Goal: Information Seeking & Learning: Check status

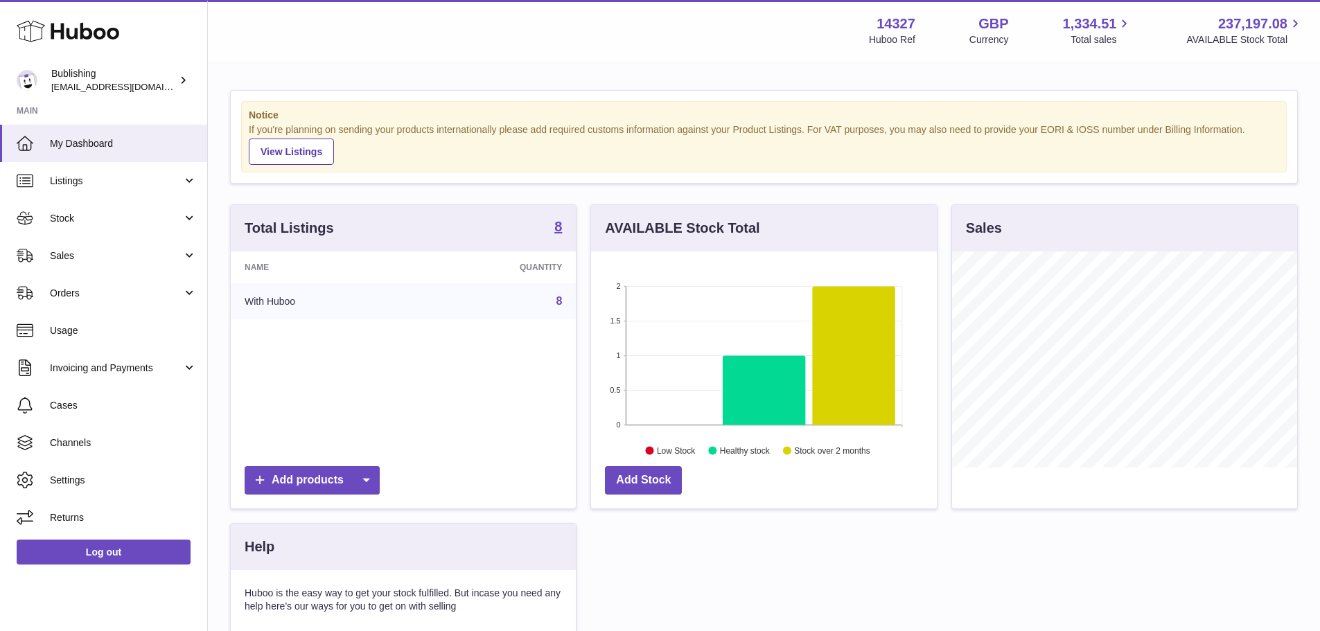
scroll to position [216, 346]
click at [92, 340] on link "Usage" at bounding box center [103, 330] width 207 height 37
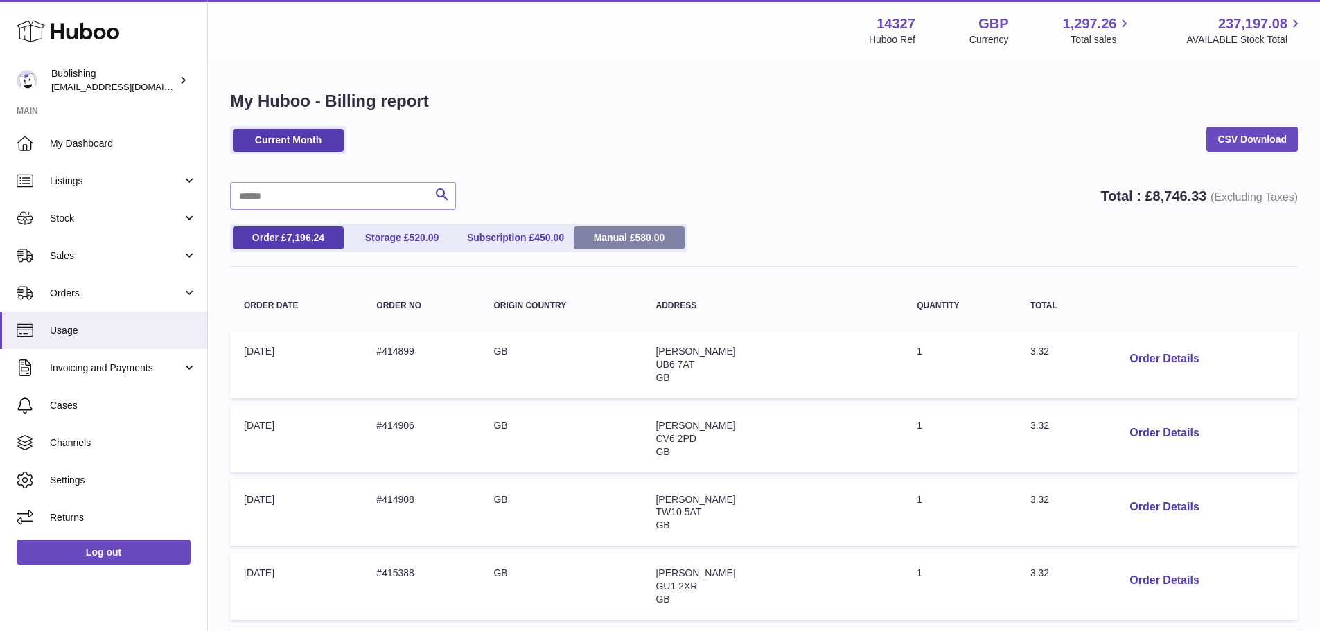
click at [656, 237] on span "580.00" at bounding box center [650, 237] width 30 height 11
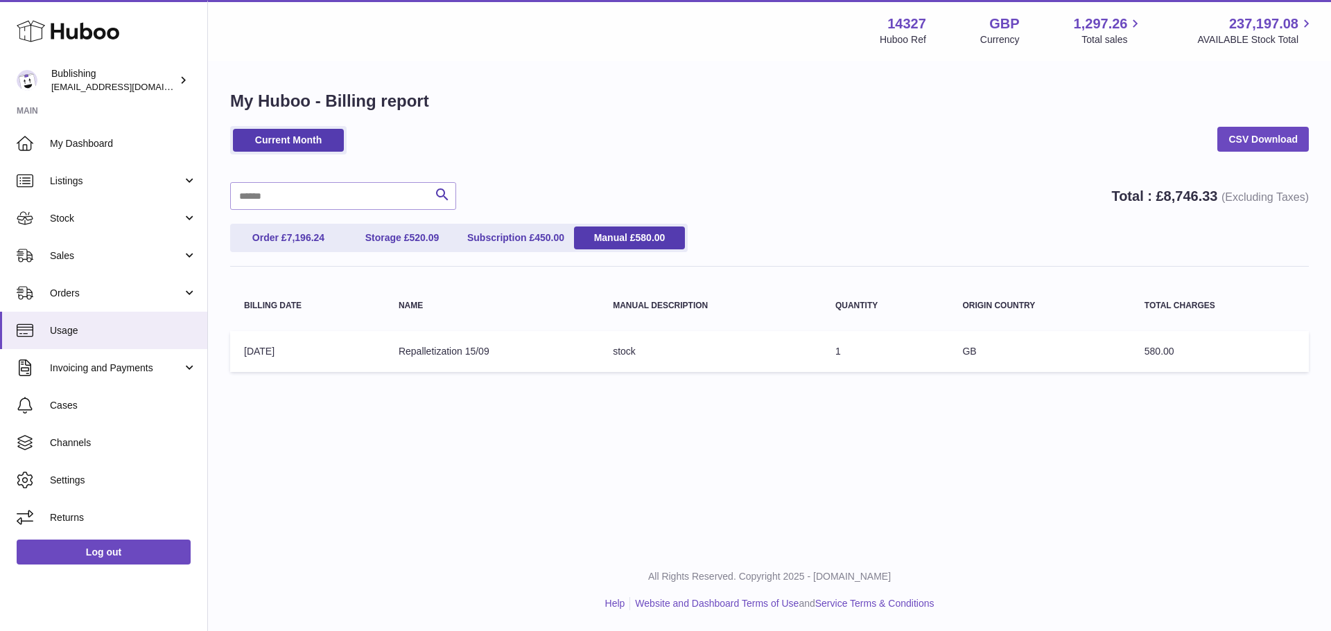
click at [403, 355] on td "Name: Repalletization 15/09" at bounding box center [492, 351] width 214 height 41
click at [104, 373] on span "Invoicing and Payments" at bounding box center [116, 368] width 132 height 13
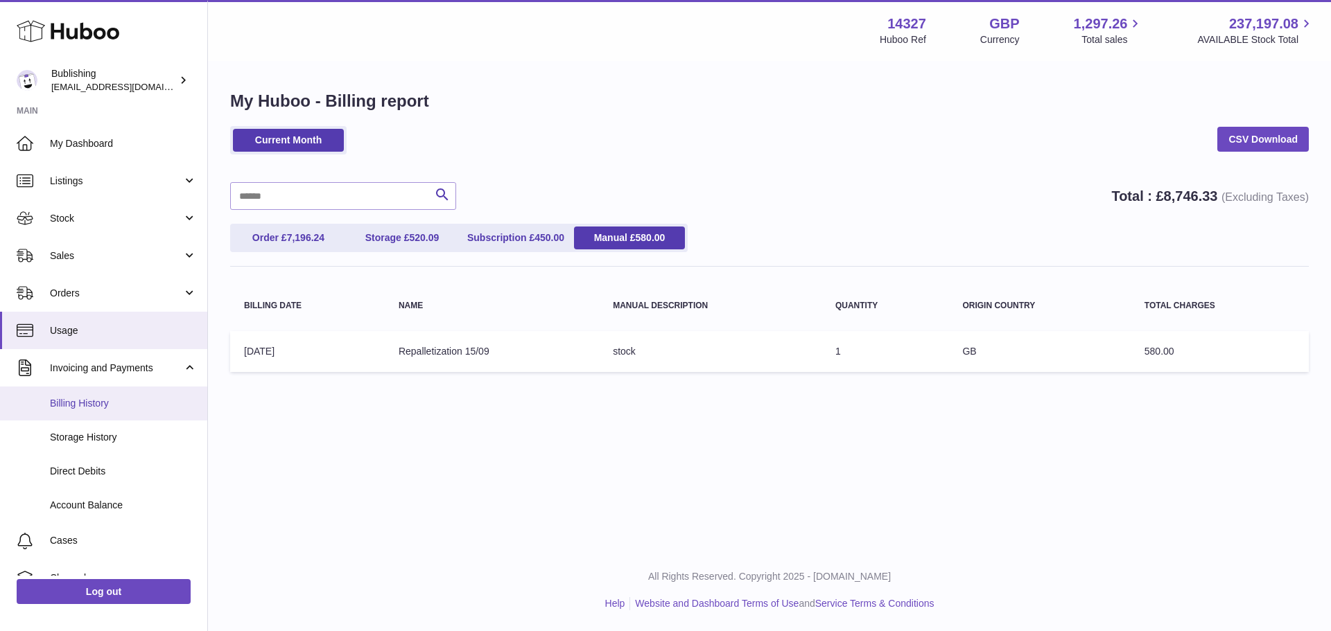
click at [100, 404] on span "Billing History" at bounding box center [123, 403] width 147 height 13
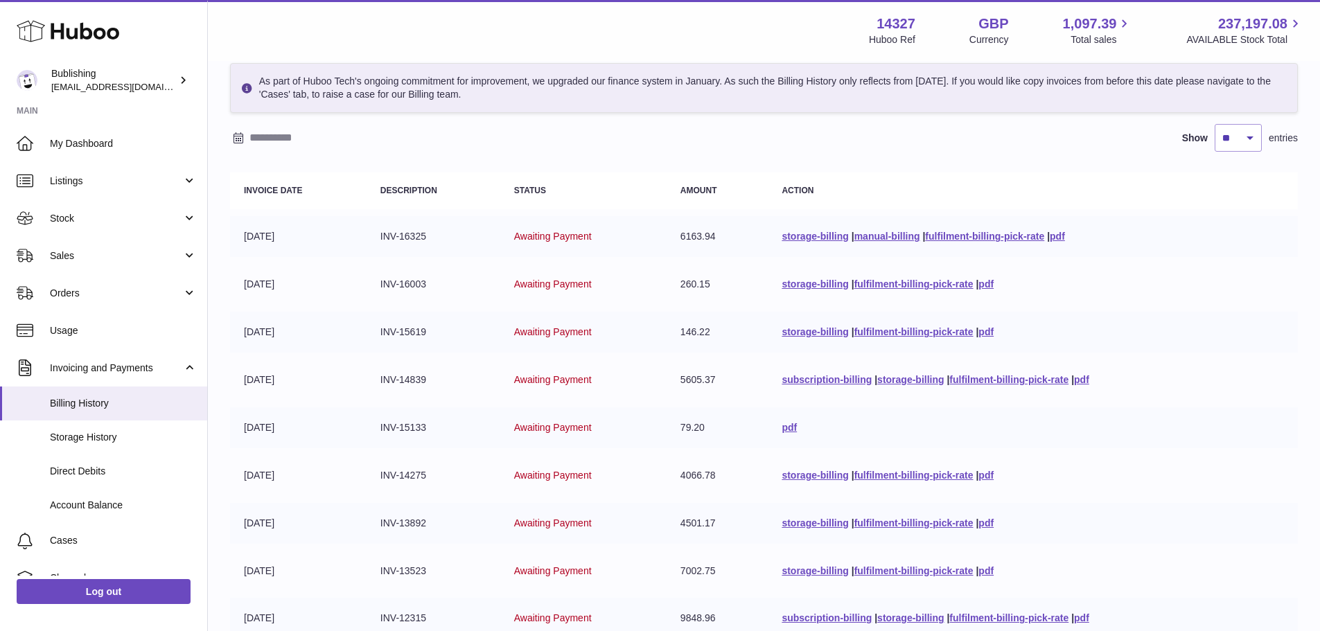
scroll to position [270, 0]
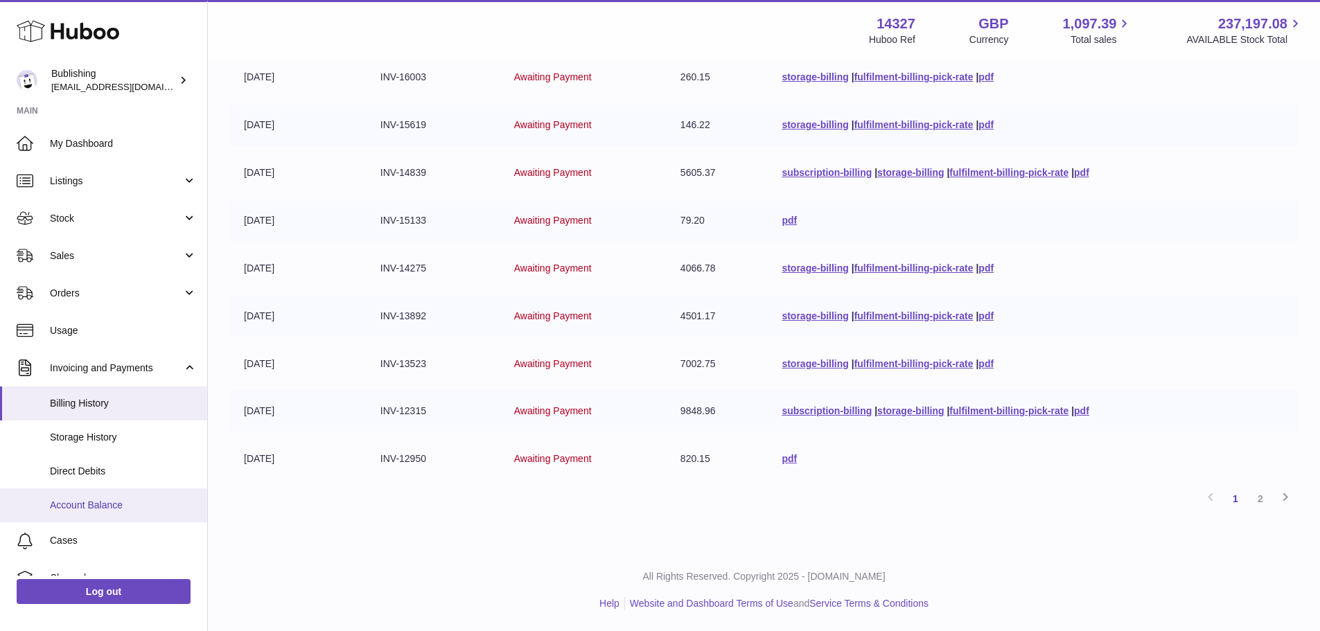
click at [98, 503] on span "Account Balance" at bounding box center [123, 505] width 147 height 13
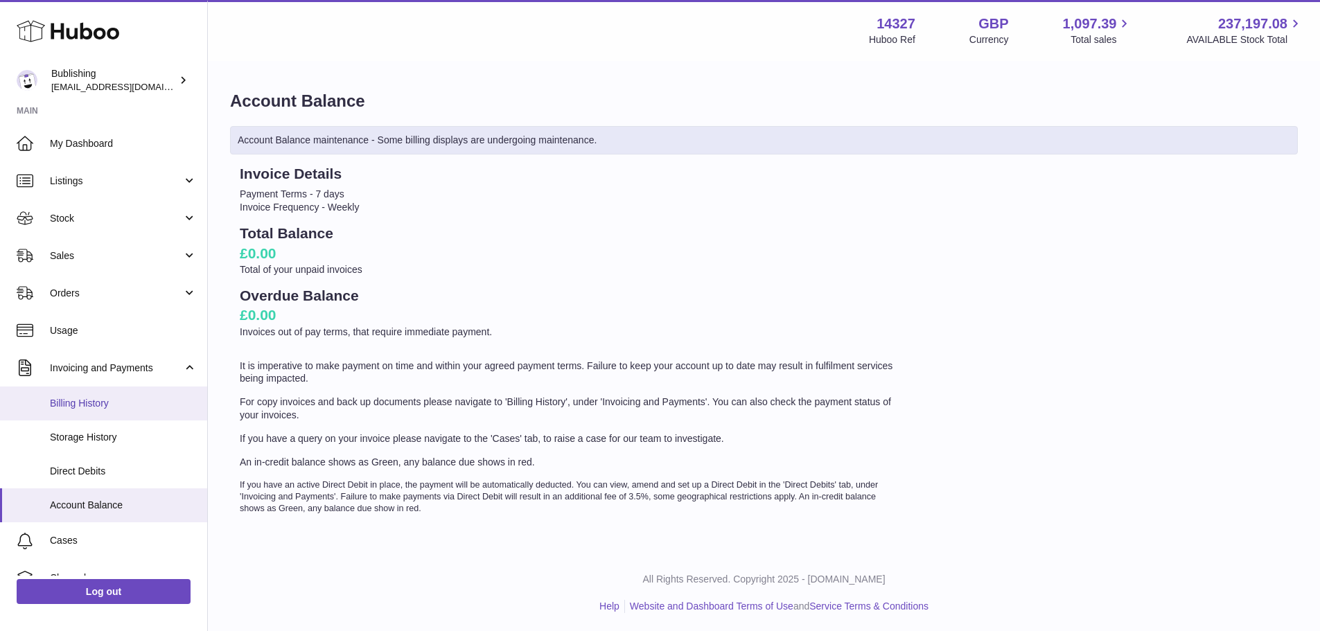
click at [92, 407] on span "Billing History" at bounding box center [123, 403] width 147 height 13
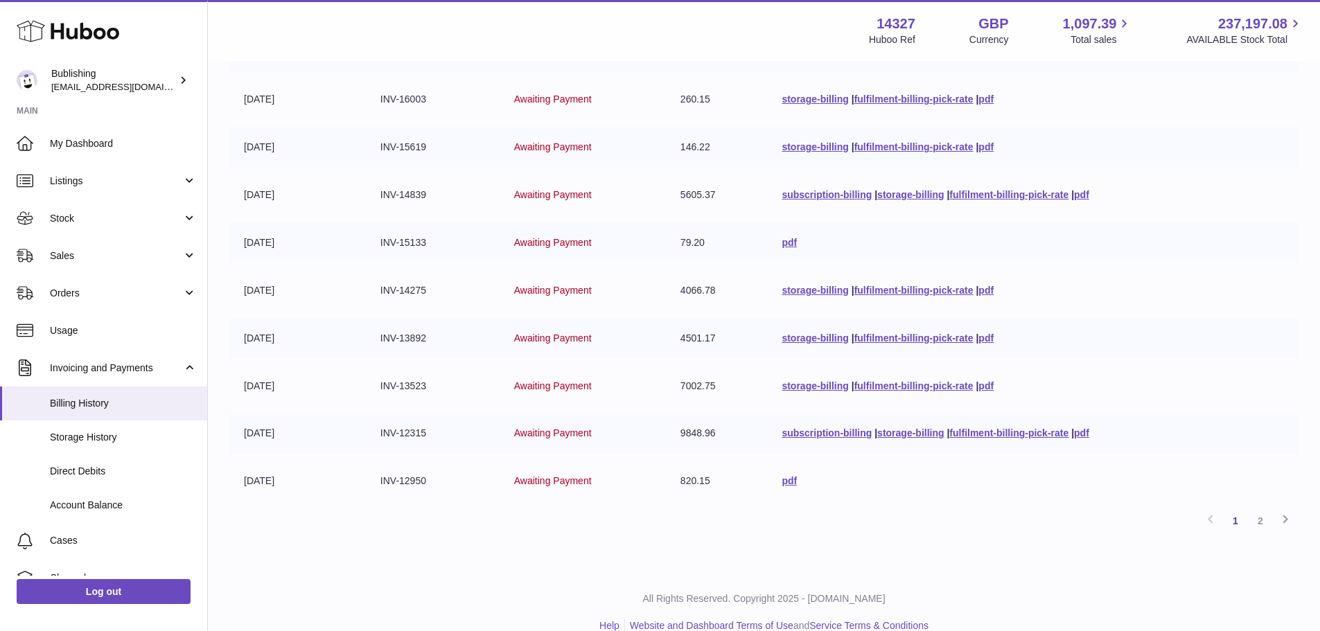
scroll to position [270, 0]
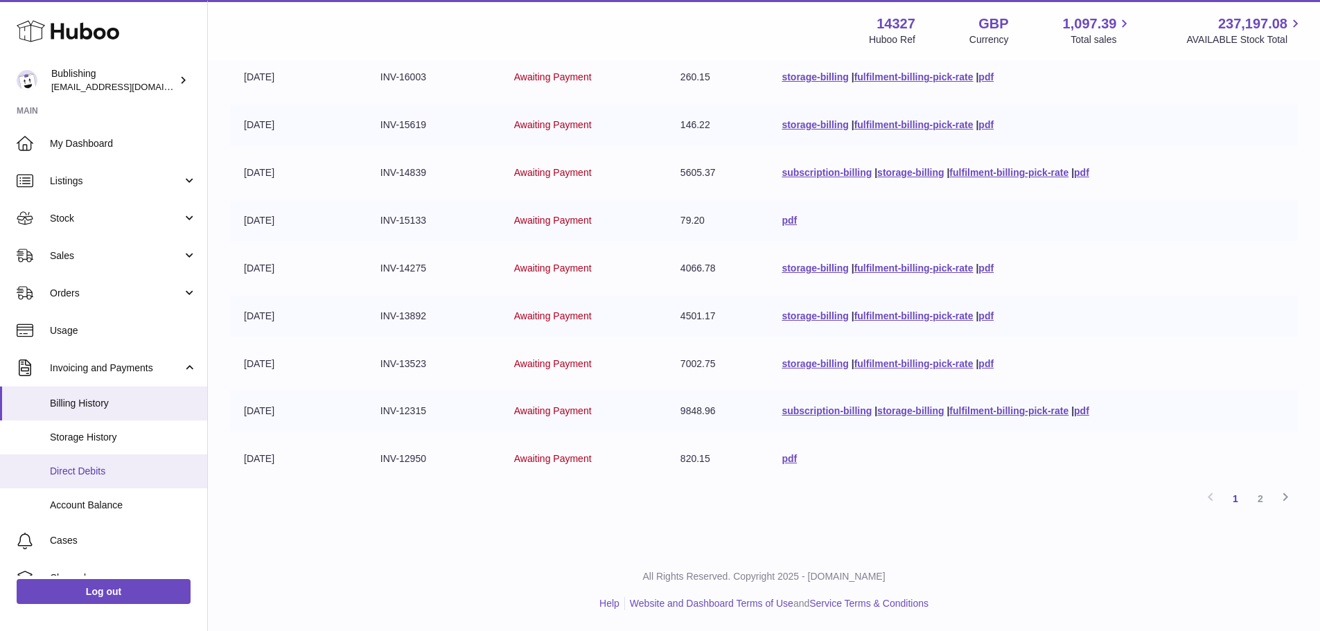
click at [107, 465] on span "Direct Debits" at bounding box center [123, 471] width 147 height 13
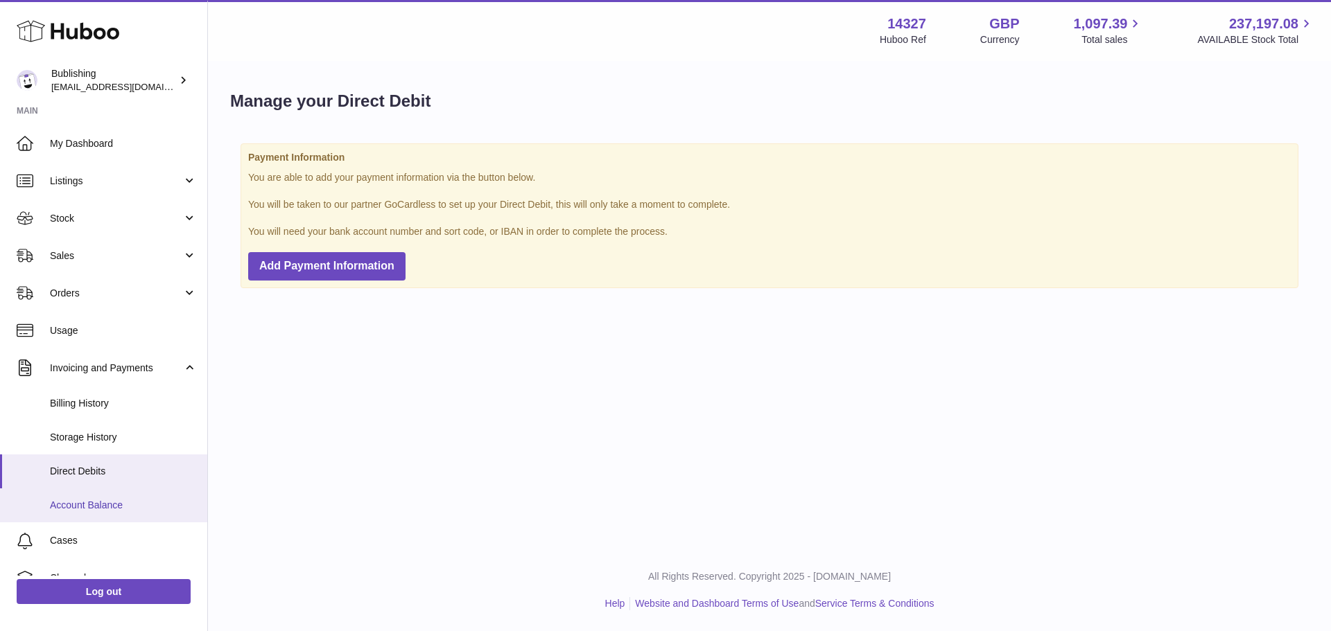
click at [112, 506] on span "Account Balance" at bounding box center [123, 505] width 147 height 13
